Goal: Use online tool/utility: Utilize a website feature to perform a specific function

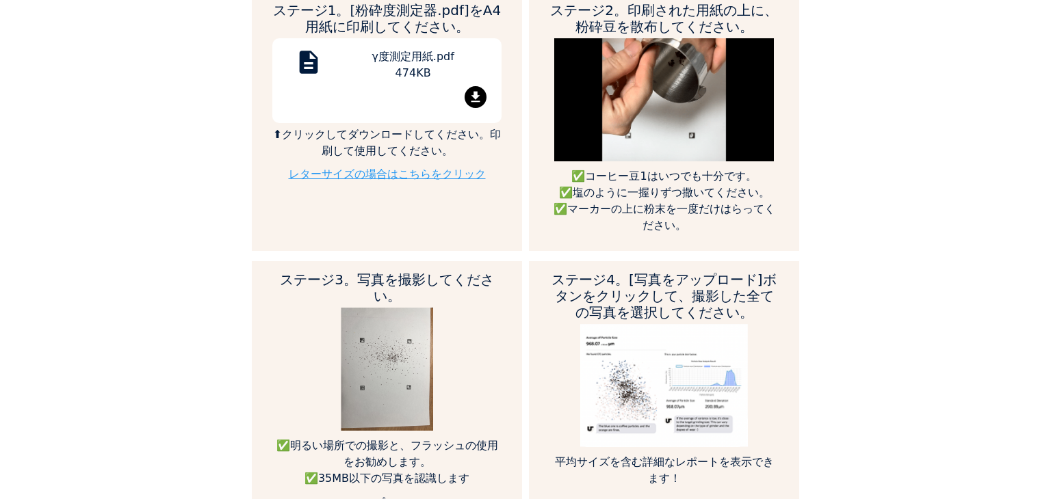
scroll to position [501, 0]
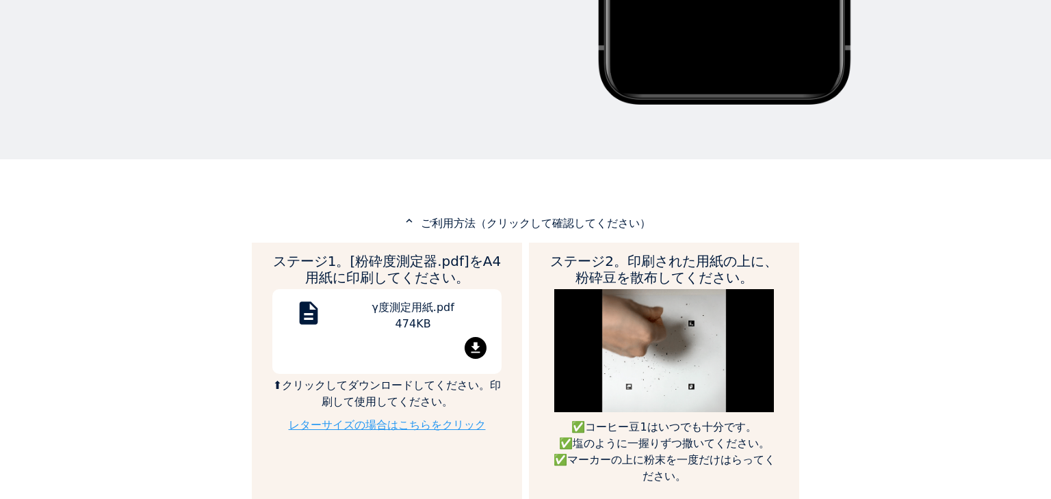
click at [471, 340] on mat-icon "file_download" at bounding box center [475, 348] width 22 height 22
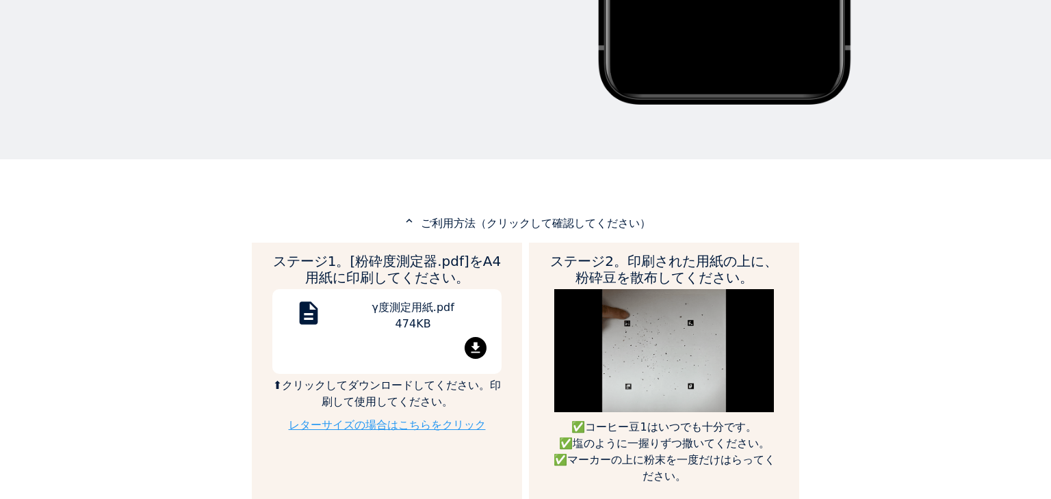
click at [947, 285] on div "家 コース 私たちについて [GEOGRAPHIC_DATA] サインイン" at bounding box center [525, 249] width 1051 height 499
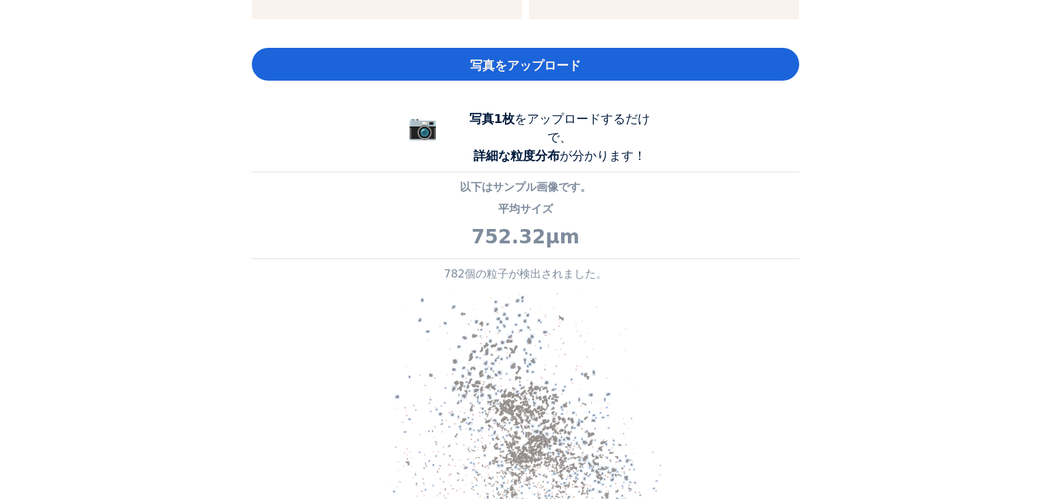
scroll to position [752, 0]
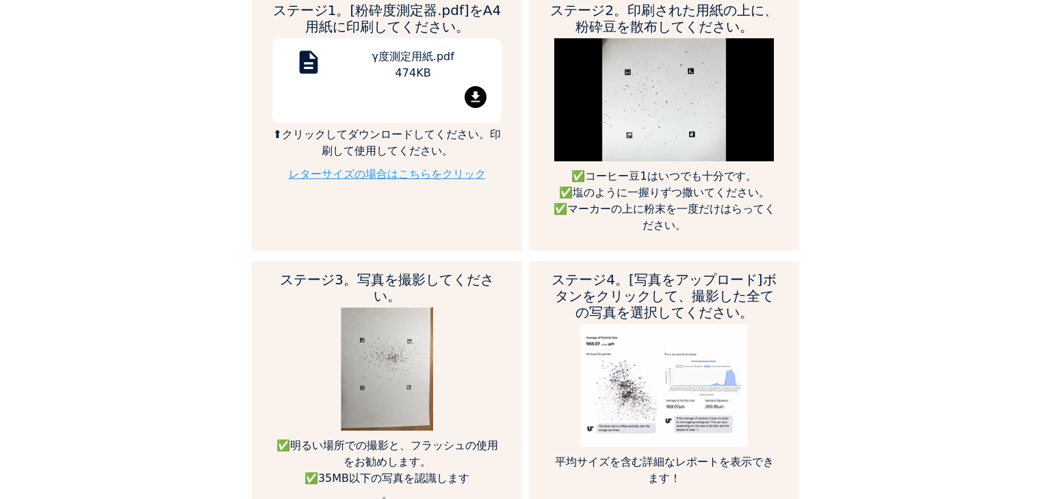
click at [977, 358] on div "家 コース 私たちについて [GEOGRAPHIC_DATA] サインイン" at bounding box center [525, 249] width 1051 height 499
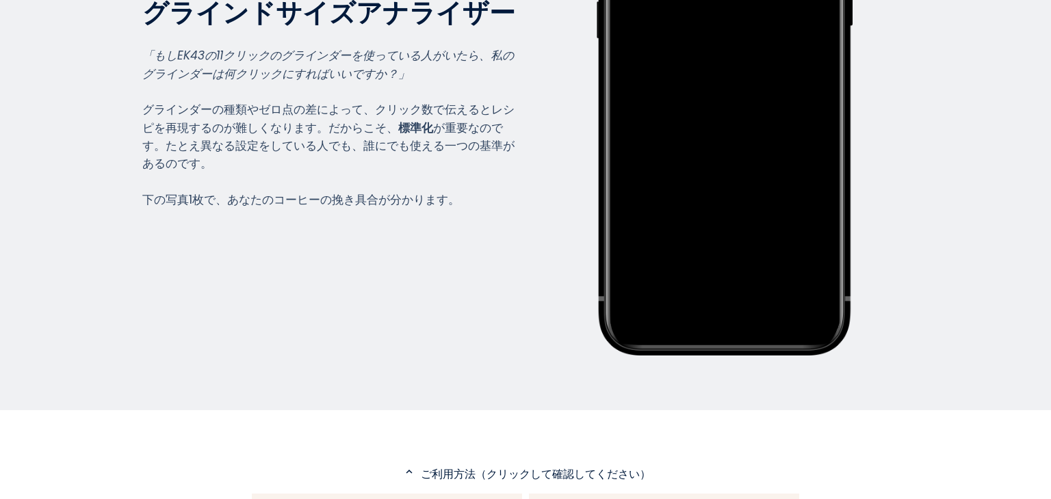
scroll to position [501, 0]
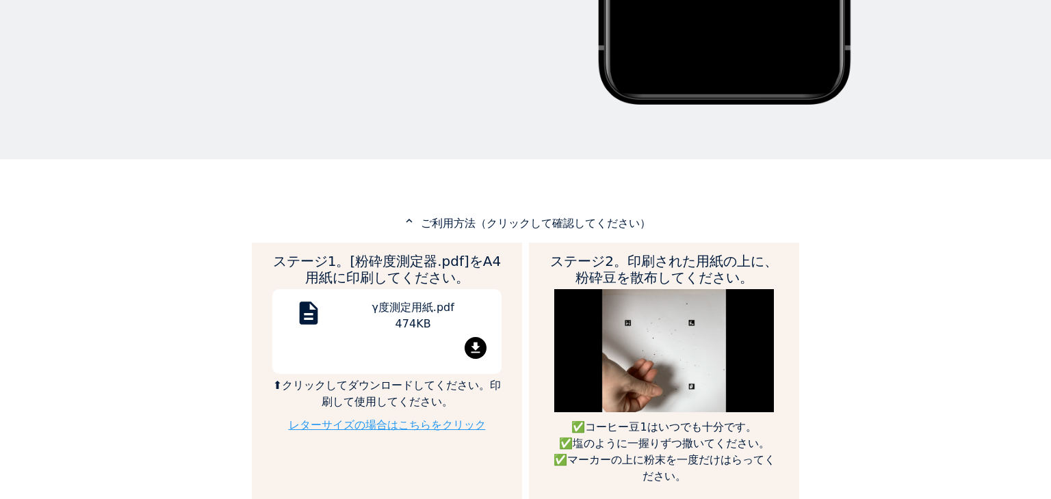
click at [492, 220] on font "ご利用方法（クリックして確認してください）" at bounding box center [536, 223] width 230 height 13
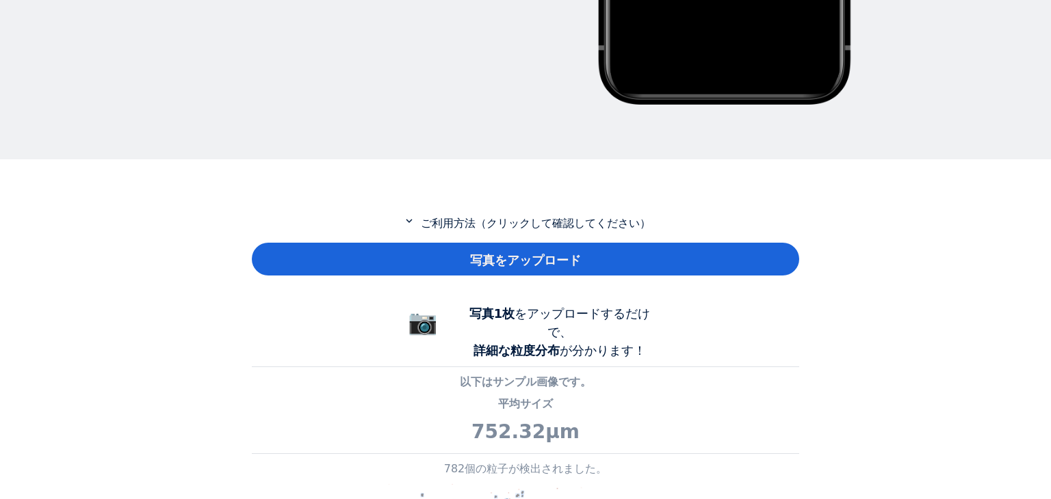
scroll to position [682955, 683397]
click at [492, 220] on font "ご利用方法（クリックして確認してください）" at bounding box center [536, 223] width 230 height 13
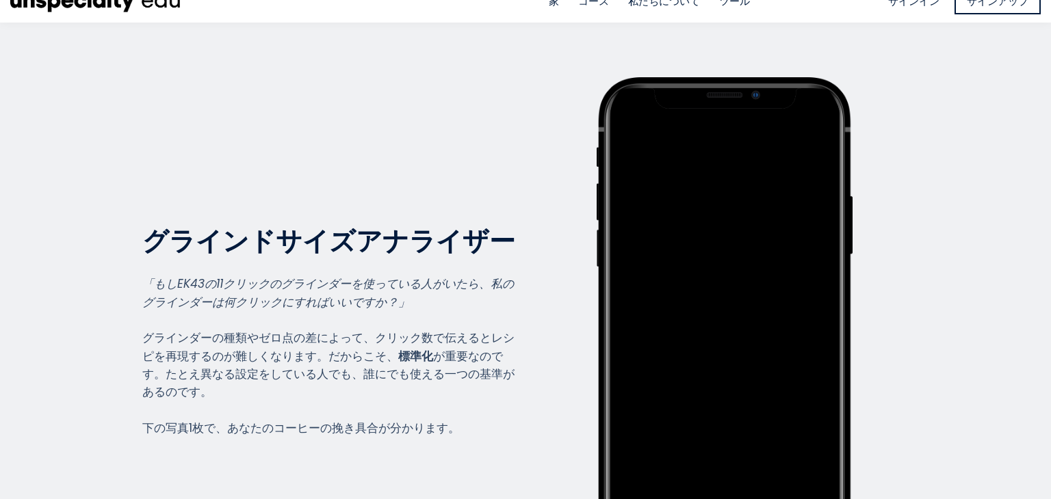
scroll to position [0, 0]
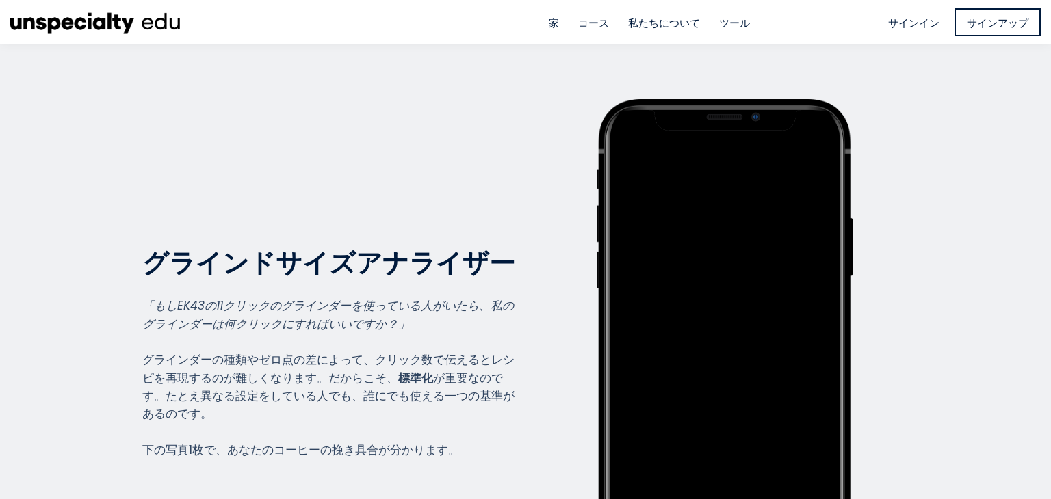
click at [412, 108] on div "グラインドサイズアナライザー グラインドサイズアナライザー 「もしEK43の11クリックのグラインダーを使っている人がいたら、私のグラインダーは何クリックにす…" at bounding box center [333, 352] width 382 height 507
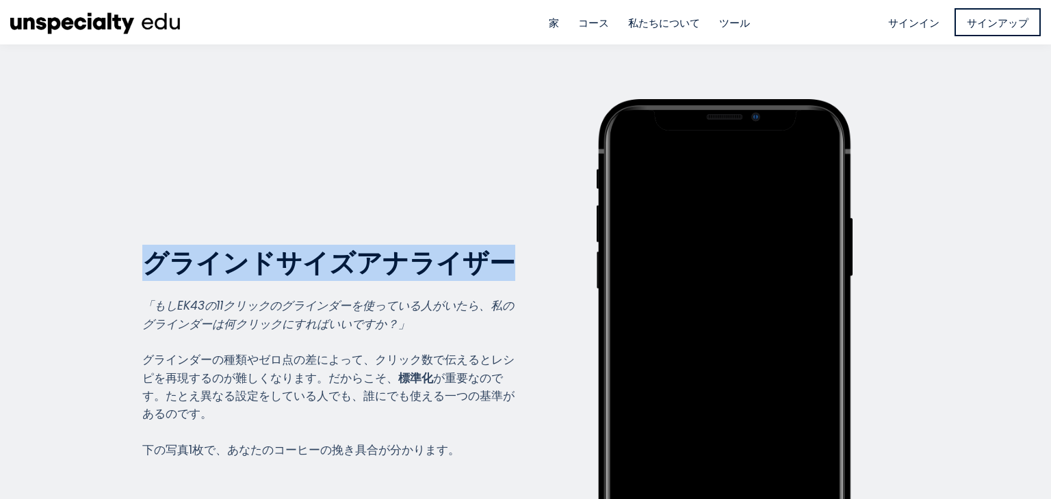
drag, startPoint x: 144, startPoint y: 267, endPoint x: 492, endPoint y: 274, distance: 348.2
click at [492, 274] on font "グラインドサイズアナライザー" at bounding box center [328, 263] width 373 height 36
copy font "グラインドサイズアナライザー"
